Goal: Transaction & Acquisition: Purchase product/service

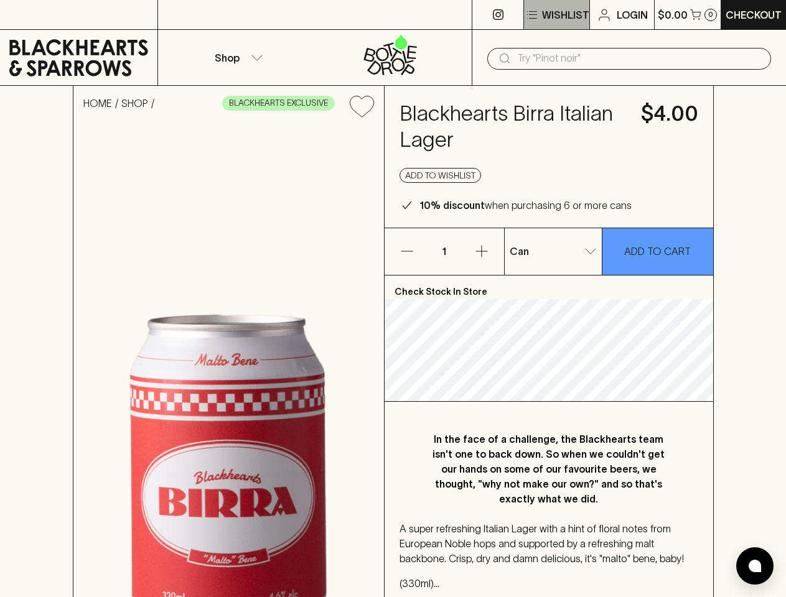
click at [556, 15] on p "Wishlist" at bounding box center [565, 14] width 47 height 15
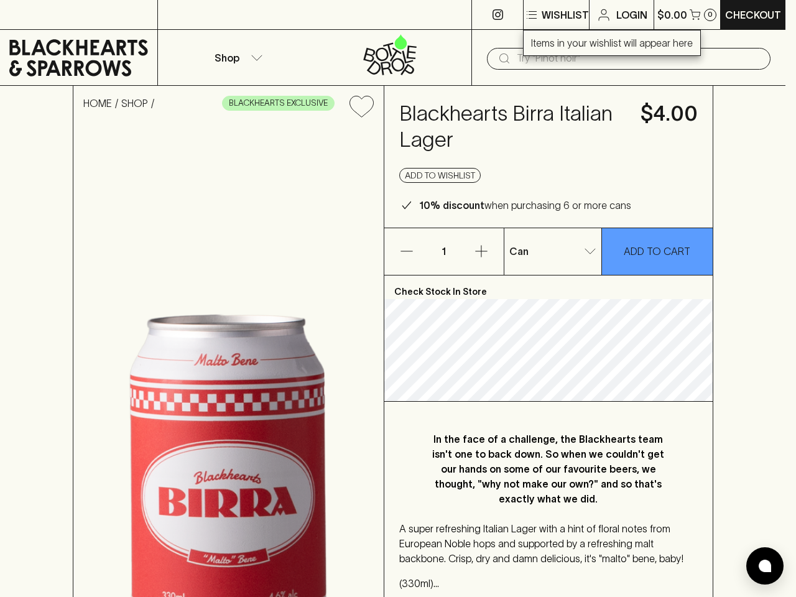
click at [687, 14] on div at bounding box center [398, 298] width 796 height 597
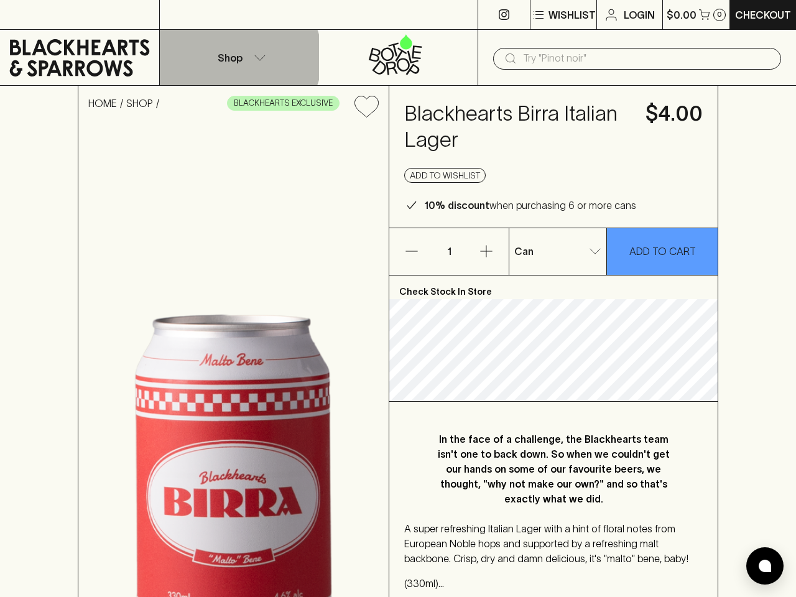
click at [236, 57] on p "Shop" at bounding box center [230, 57] width 25 height 15
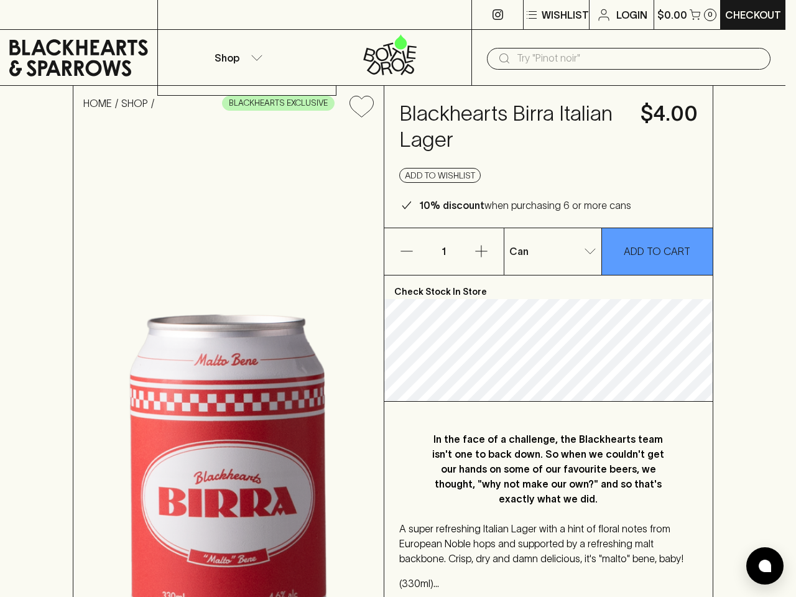
click at [629, 58] on div at bounding box center [398, 298] width 796 height 597
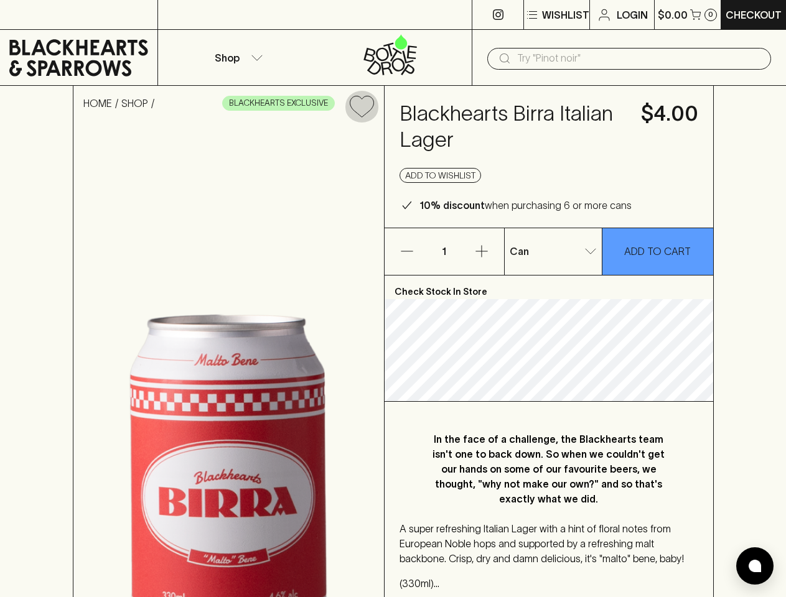
click at [361, 106] on icon "Add to wishlist" at bounding box center [362, 106] width 24 height 21
click at [441, 175] on button "Add to wishlist" at bounding box center [440, 175] width 82 height 15
